Goal: Task Accomplishment & Management: Complete application form

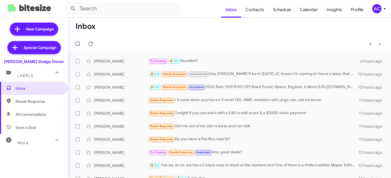
click at [386, 5] on span "AC" at bounding box center [380, 8] width 16 height 9
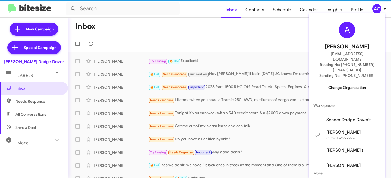
click at [347, 83] on span "Change Organization" at bounding box center [348, 87] width 38 height 9
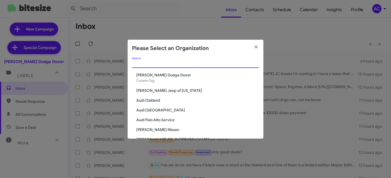
click at [191, 62] on input "Search" at bounding box center [195, 64] width 127 height 4
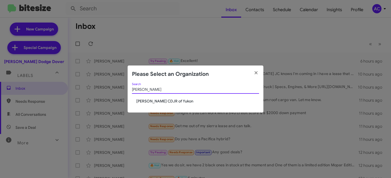
type input "Joe"
click at [161, 102] on span "[PERSON_NAME] CDJR of Yukon" at bounding box center [197, 100] width 123 height 5
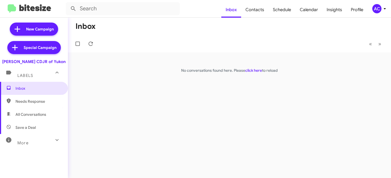
click at [382, 13] on mat-toolbar "Inbox Contacts Schedule Calendar Insights Profile AC" at bounding box center [195, 8] width 391 height 17
click at [376, 4] on mat-toolbar "Inbox Contacts Schedule Calendar Insights Profile AC" at bounding box center [195, 8] width 391 height 17
click at [383, 5] on icon at bounding box center [385, 8] width 7 height 7
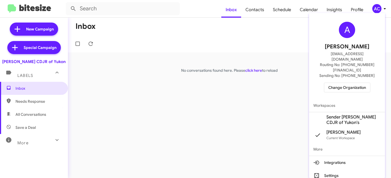
click at [337, 114] on span "Sender [PERSON_NAME] CDJR of Yukon's" at bounding box center [354, 119] width 54 height 11
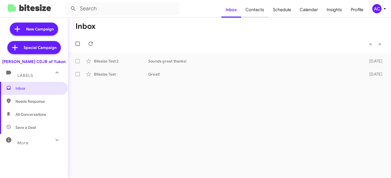
click at [264, 9] on span "Contacts" at bounding box center [254, 10] width 27 height 16
type input "in:groups"
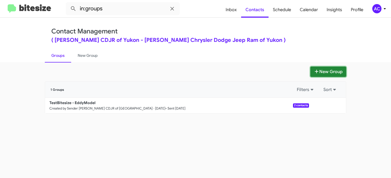
click at [320, 74] on button "New Group" at bounding box center [329, 72] width 36 height 10
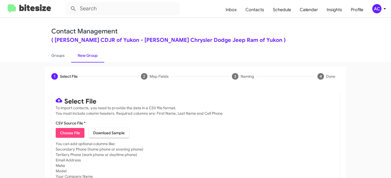
click at [70, 137] on span "Choose File" at bounding box center [70, 133] width 20 height 10
type input "JoeCoopCDJR-OPT - DATA"
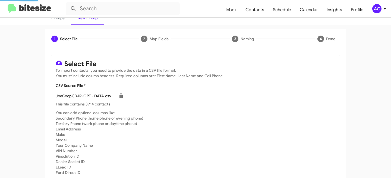
scroll to position [60, 0]
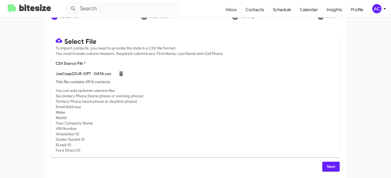
click at [337, 169] on button "Next" at bounding box center [331, 167] width 17 height 10
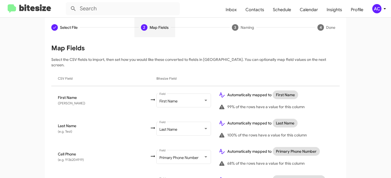
scroll to position [134, 0]
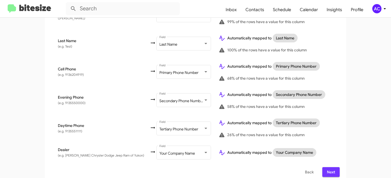
click at [332, 168] on span "Next" at bounding box center [331, 172] width 9 height 10
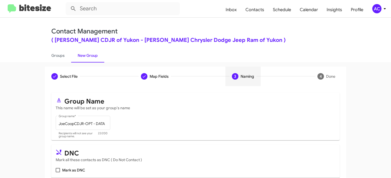
scroll to position [62, 0]
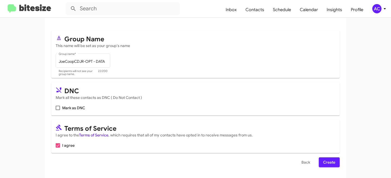
click at [52, 109] on mat-card "DNC Mark all these contacts as DNC ( Do Not Contact ) Mark as DNC" at bounding box center [195, 98] width 289 height 33
click at [56, 108] on span at bounding box center [58, 108] width 4 height 4
click at [58, 110] on input "Mark as DNC" at bounding box center [58, 110] width 0 height 0
checkbox input "true"
click at [327, 164] on span "Create" at bounding box center [329, 162] width 12 height 10
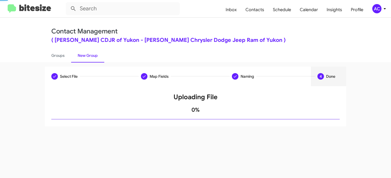
scroll to position [0, 0]
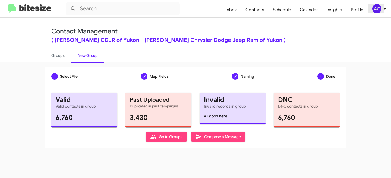
click at [383, 11] on icon at bounding box center [385, 8] width 7 height 7
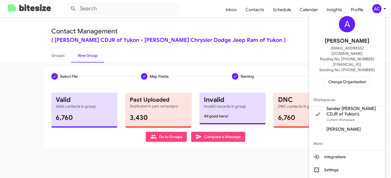
scroll to position [8, 0]
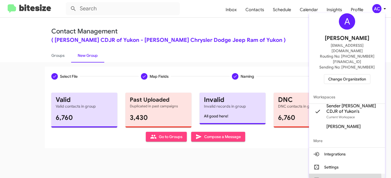
click at [332, 174] on button "Sign out" at bounding box center [347, 180] width 76 height 13
